Goal: Task Accomplishment & Management: Complete application form

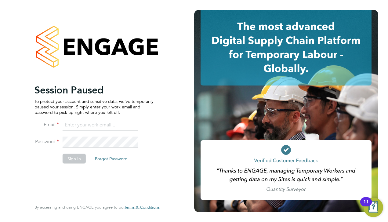
click at [98, 128] on input at bounding box center [100, 125] width 75 height 11
type input "matt@ivyresourcegroup.com"
click at [80, 159] on button "Sign In" at bounding box center [74, 158] width 23 height 10
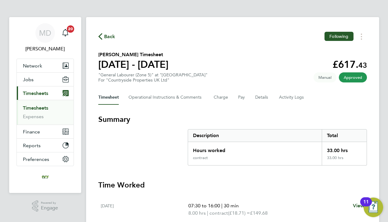
click at [30, 109] on link "Timesheets" at bounding box center [35, 108] width 25 height 6
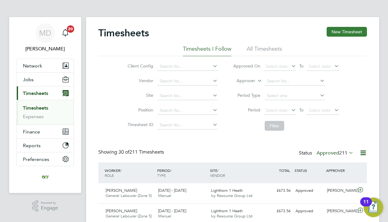
click at [334, 34] on button "New Timesheet" at bounding box center [347, 32] width 40 height 10
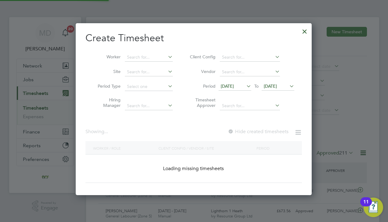
scroll to position [469, 236]
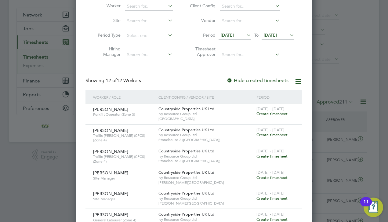
scroll to position [51, 0]
click at [277, 34] on span "[DATE]" at bounding box center [270, 35] width 13 height 5
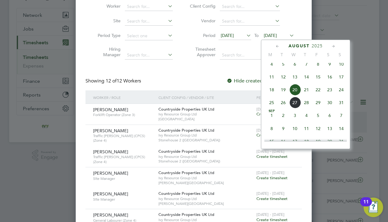
click at [341, 96] on span "24" at bounding box center [341, 90] width 12 height 12
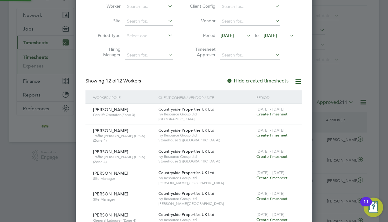
scroll to position [469, 236]
click at [226, 38] on span "[DATE]" at bounding box center [234, 36] width 33 height 8
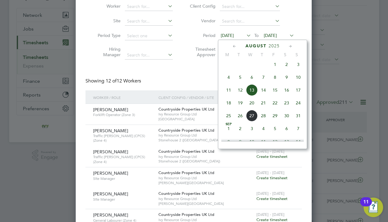
click at [32, 160] on div at bounding box center [194, 111] width 388 height 222
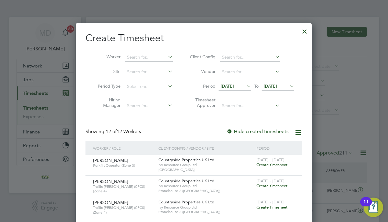
scroll to position [0, 0]
click at [305, 33] on div at bounding box center [304, 29] width 11 height 11
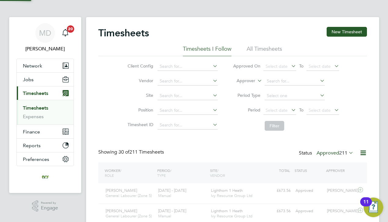
scroll to position [15, 53]
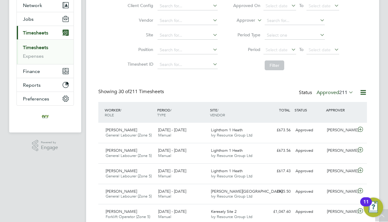
click at [340, 96] on div "Status Approved 211" at bounding box center [327, 92] width 56 height 9
click at [336, 94] on label "Approved 211" at bounding box center [334, 92] width 37 height 6
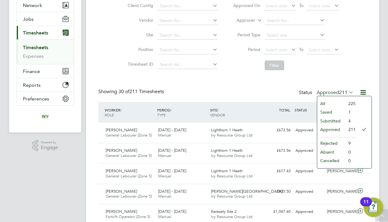
click at [328, 110] on li "Saved" at bounding box center [331, 112] width 28 height 9
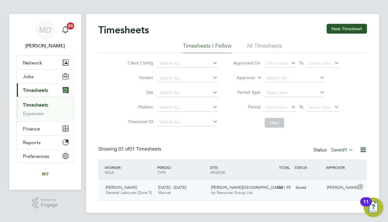
click at [183, 186] on span "[DATE] - [DATE]" at bounding box center [172, 187] width 28 height 5
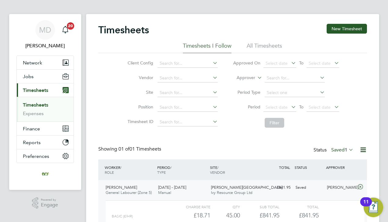
click at [299, 189] on div "Saved" at bounding box center [309, 187] width 32 height 10
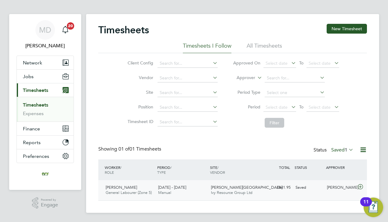
click at [228, 190] on span "Ivy Resource Group Ltd" at bounding box center [232, 192] width 42 height 5
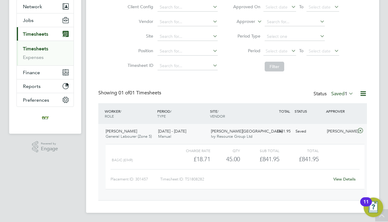
click at [349, 181] on div "View Details" at bounding box center [345, 179] width 30 height 10
click at [344, 179] on link "View Details" at bounding box center [344, 178] width 22 height 5
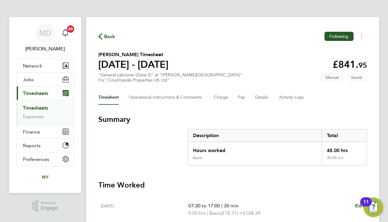
click at [278, 105] on div "Back Following [PERSON_NAME] Timesheet [DATE] - [DATE] £841. 95 "General Labour…" at bounding box center [232, 224] width 293 height 414
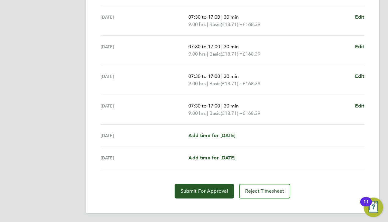
scroll to position [220, 0]
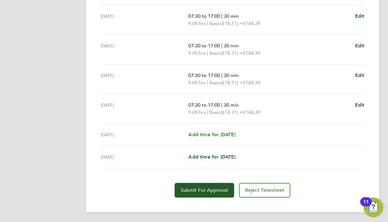
click at [211, 135] on span "Add time for Sat 23 Aug" at bounding box center [211, 135] width 47 height 6
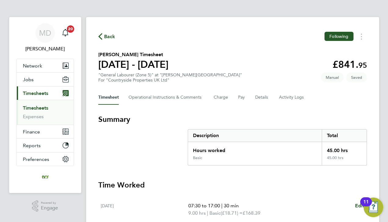
select select "30"
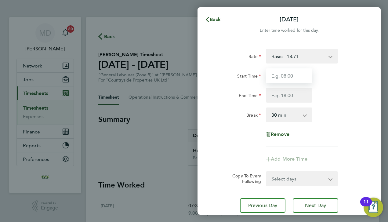
click at [286, 82] on input "Start Time" at bounding box center [289, 75] width 46 height 15
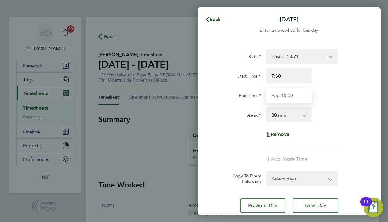
type input "07:30"
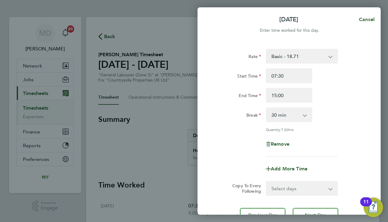
click at [236, 133] on div "Rate Basic - 18.71 Start Time 07:30 End Time 15:00 Break 0 min 15 min 30 min 45…" at bounding box center [289, 103] width 149 height 108
click at [294, 93] on input "15:00" at bounding box center [289, 95] width 46 height 15
type input "16:00"
click at [215, 152] on div "Rate Basic - 18.71 Start Time 07:30 End Time 16:00 Break 0 min 15 min 30 min 45…" at bounding box center [289, 103] width 149 height 108
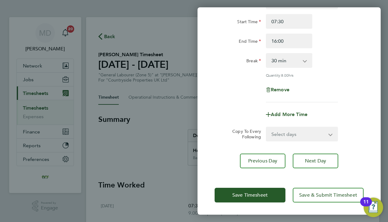
scroll to position [54, 0]
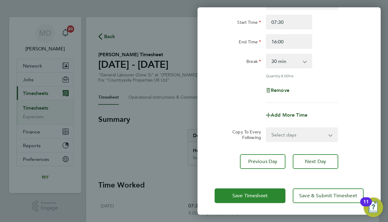
click at [225, 188] on button "Save Timesheet" at bounding box center [250, 195] width 71 height 15
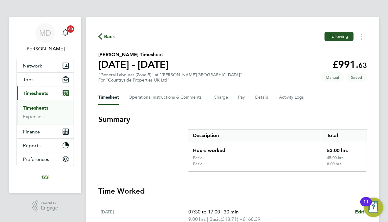
click at [145, 154] on section "Summary Description Total Hours worked 53.00 hrs Basic 45.00 hrs Basic 8.00 hrs" at bounding box center [232, 142] width 269 height 57
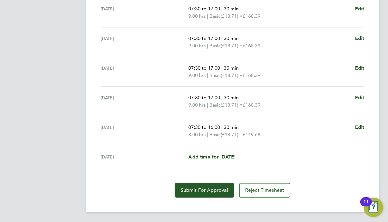
scroll to position [233, 0]
click at [188, 191] on span "Submit For Approval" at bounding box center [204, 190] width 47 height 6
